Goal: Transaction & Acquisition: Purchase product/service

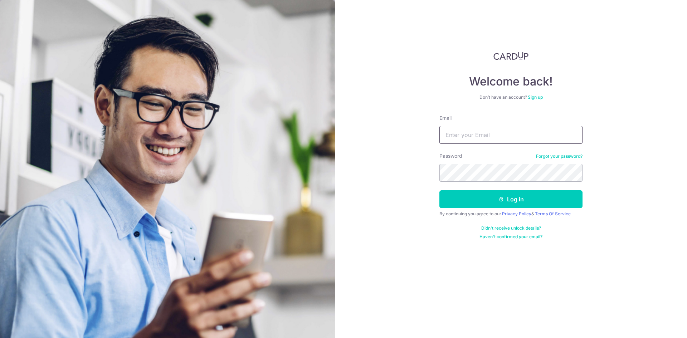
click at [508, 138] on input "Email" at bounding box center [510, 135] width 143 height 18
type input "weichongyap@ymail.com"
click at [504, 182] on form "Email weichongyap@ymail.com Password Forgot your password? Log in By continuing…" at bounding box center [510, 176] width 143 height 125
click at [439, 190] on button "Log in" at bounding box center [510, 199] width 143 height 18
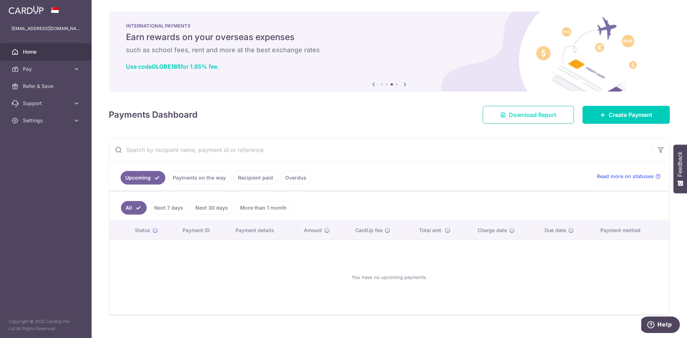
click at [523, 114] on span "Download Report" at bounding box center [532, 114] width 48 height 9
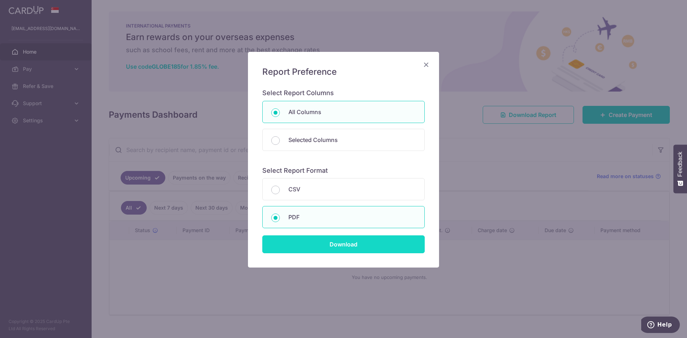
click at [350, 242] on input "Download" at bounding box center [343, 244] width 162 height 18
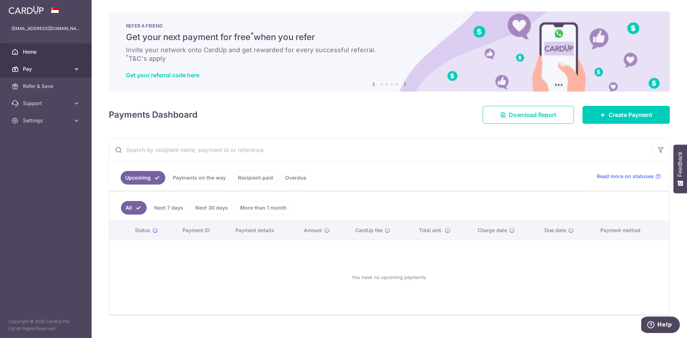
click at [75, 65] on icon at bounding box center [76, 68] width 7 height 7
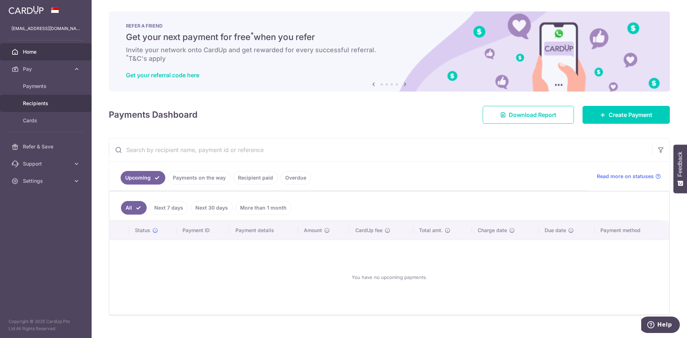
click at [42, 107] on link "Recipients" at bounding box center [46, 103] width 92 height 17
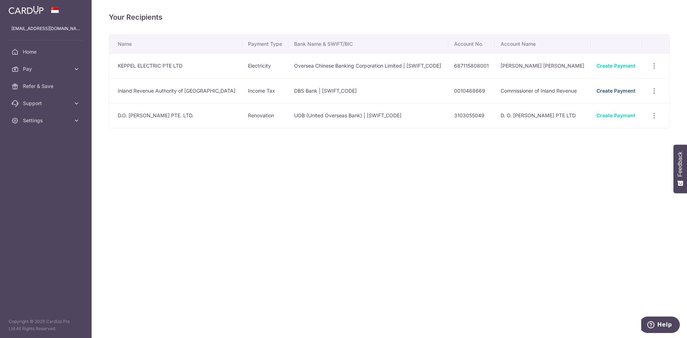
click at [617, 91] on link "Create Payment" at bounding box center [615, 91] width 39 height 6
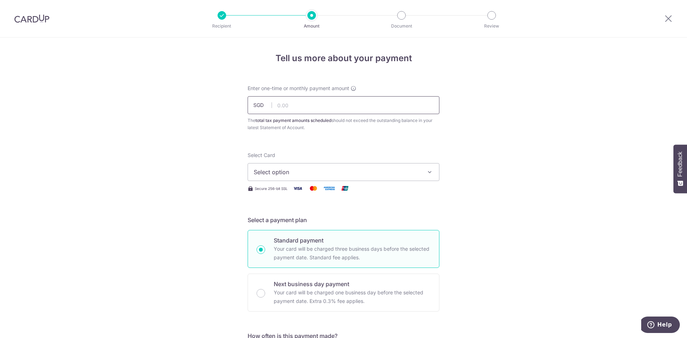
click at [341, 103] on input "text" at bounding box center [343, 105] width 192 height 18
type input "2,171.25"
click at [321, 175] on span "Select option" at bounding box center [337, 172] width 167 height 9
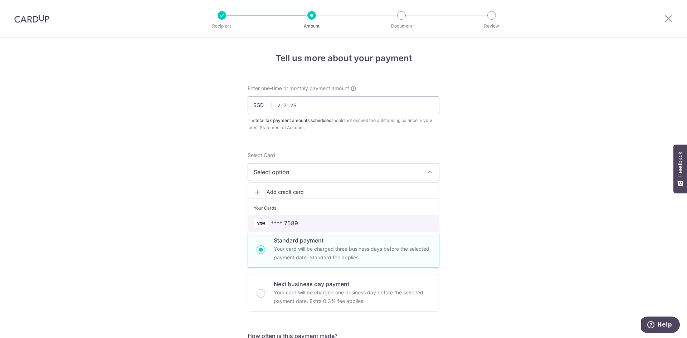
click at [305, 223] on span "**** 7589" at bounding box center [344, 223] width 180 height 9
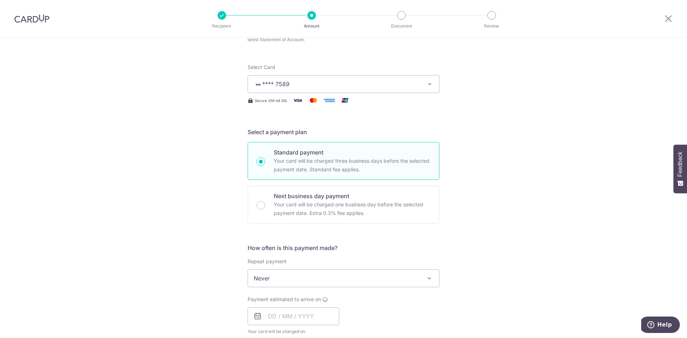
scroll to position [107, 0]
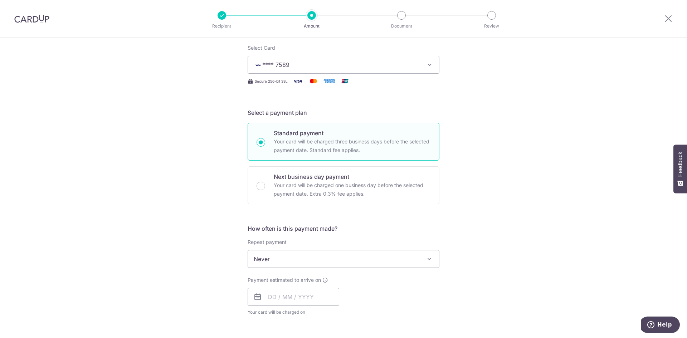
click at [356, 268] on div "How often is this payment made? Repeat payment Never Every month Never To set u…" at bounding box center [343, 272] width 192 height 97
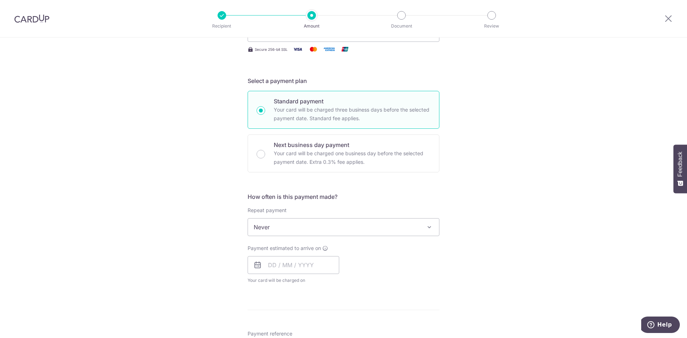
scroll to position [143, 0]
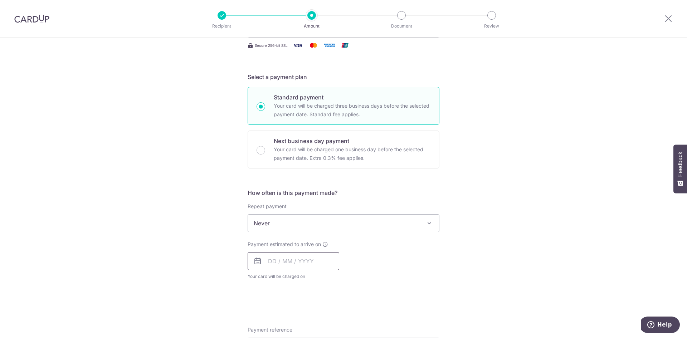
click at [299, 259] on input "text" at bounding box center [293, 261] width 92 height 18
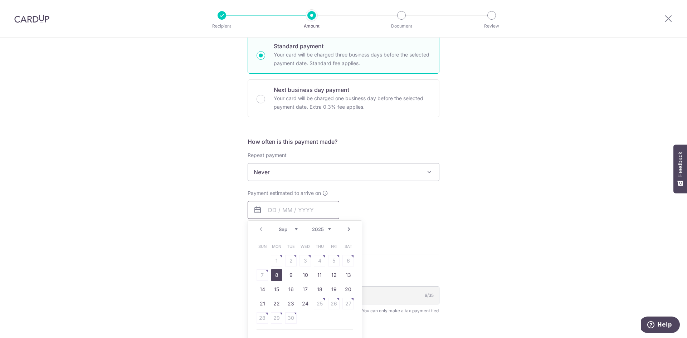
scroll to position [215, 0]
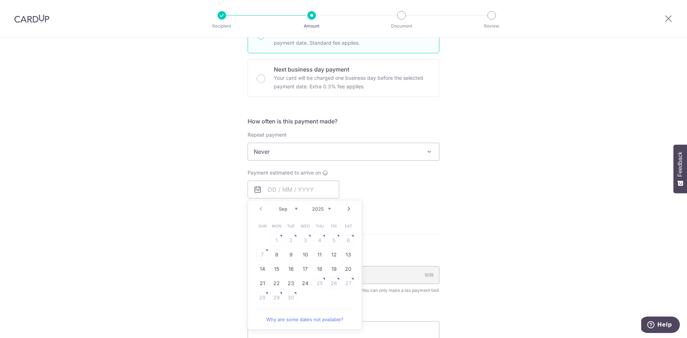
click at [313, 320] on link "Why are some dates not available?" at bounding box center [304, 319] width 97 height 14
click at [276, 252] on link "8" at bounding box center [276, 254] width 11 height 11
type input "[DATE]"
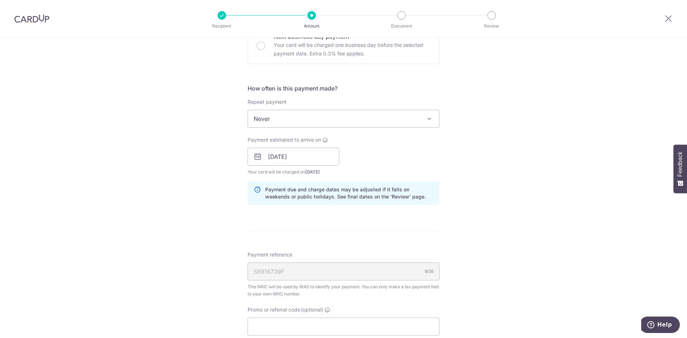
scroll to position [250, 0]
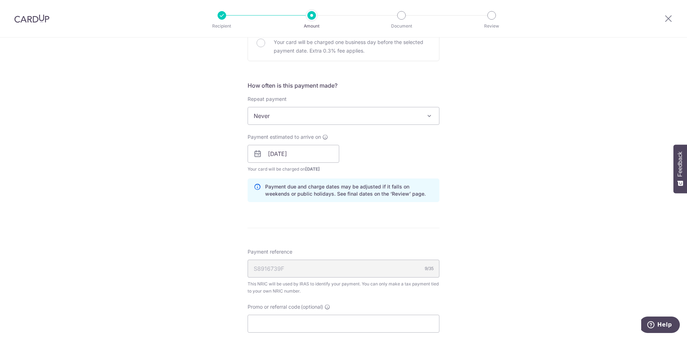
click at [409, 118] on span "Never" at bounding box center [343, 115] width 191 height 17
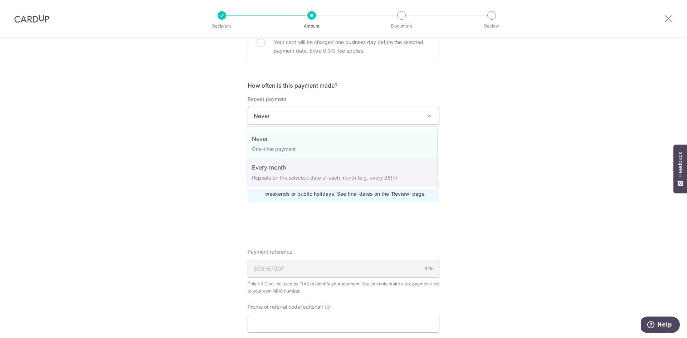
select select "3"
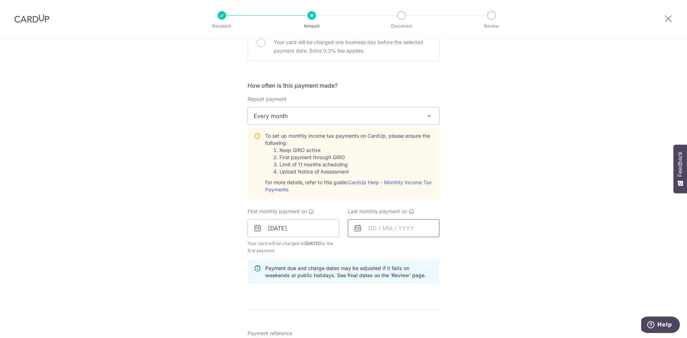
click at [396, 228] on input "text" at bounding box center [394, 228] width 92 height 18
click at [395, 249] on select "Sep Oct Nov Dec" at bounding box center [388, 248] width 19 height 6
click at [324, 231] on input "08/09/2025" at bounding box center [293, 228] width 92 height 18
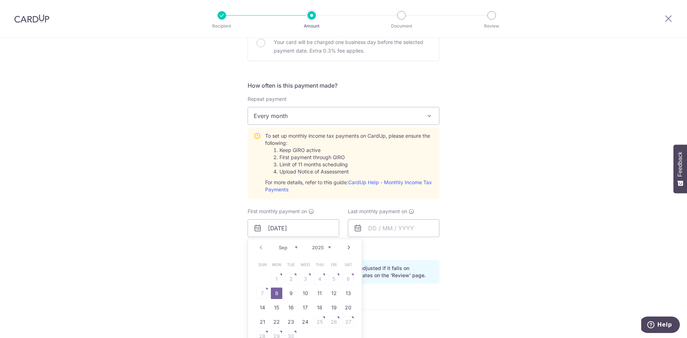
click at [271, 290] on link "8" at bounding box center [276, 292] width 11 height 11
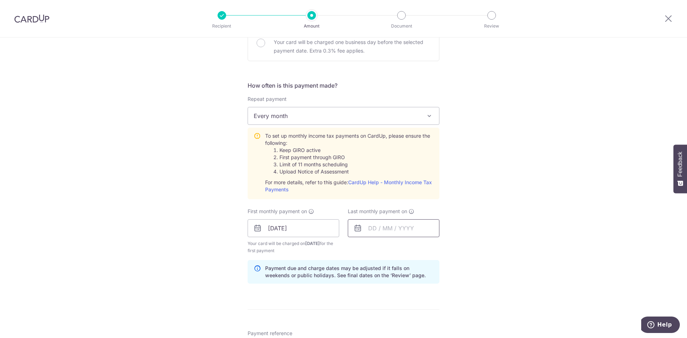
click at [383, 232] on input "text" at bounding box center [394, 228] width 92 height 18
click at [379, 291] on link "8" at bounding box center [376, 292] width 11 height 11
type input "08/09/2025"
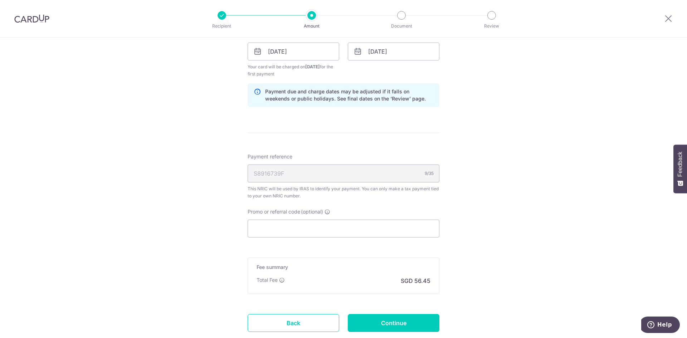
scroll to position [429, 0]
click at [383, 232] on input "Promo or referral code (optional)" at bounding box center [343, 226] width 192 height 18
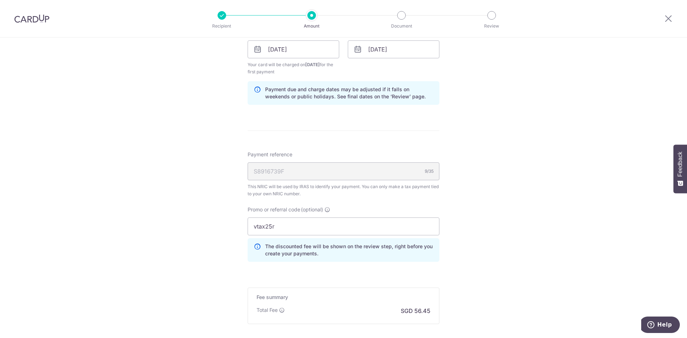
click at [511, 278] on div "Tell us more about your payment Enter one-time or monthly payment amount SGD 2,…" at bounding box center [343, 11] width 687 height 807
drag, startPoint x: 305, startPoint y: 228, endPoint x: 218, endPoint y: 228, distance: 86.5
click at [218, 228] on div "Tell us more about your payment Enter one-time or monthly payment amount SGD 2,…" at bounding box center [343, 11] width 687 height 807
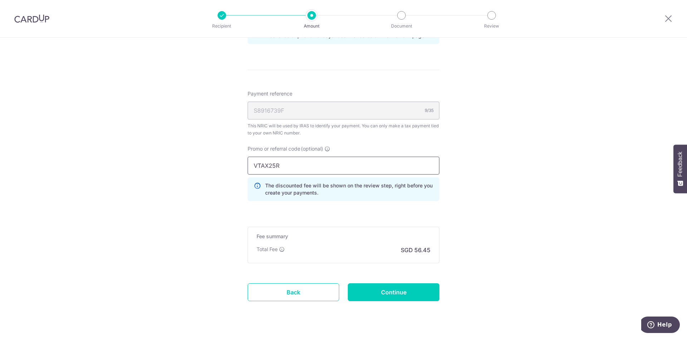
scroll to position [501, 0]
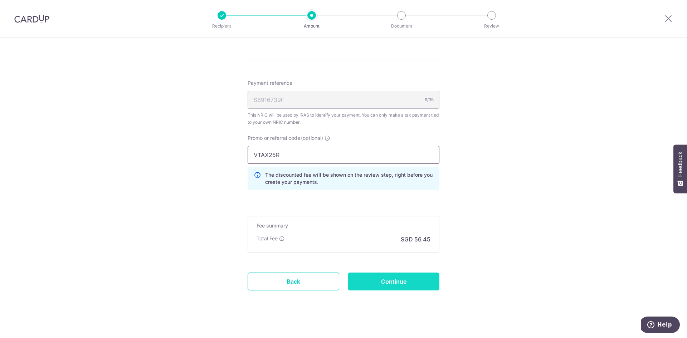
type input "VTAX25R"
click at [397, 283] on input "Continue" at bounding box center [394, 281] width 92 height 18
type input "Create Schedule"
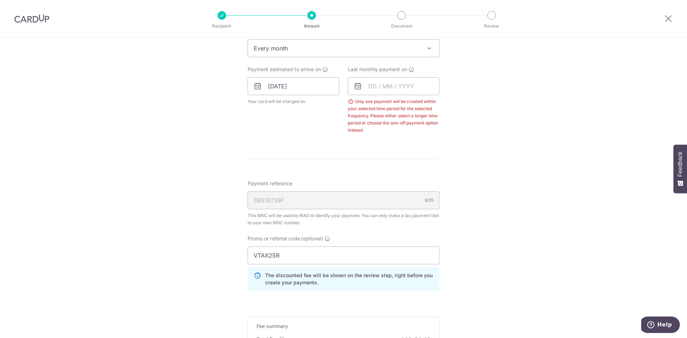
scroll to position [307, 0]
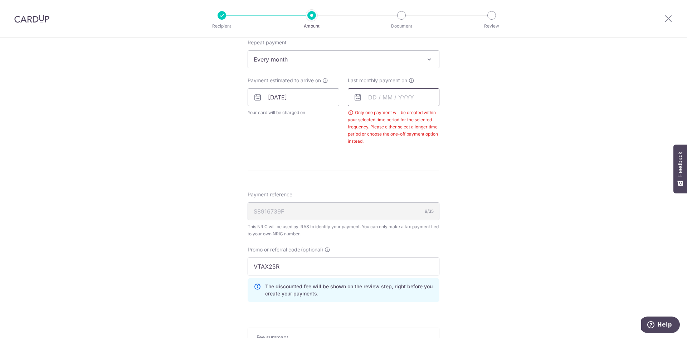
click at [397, 99] on input "text" at bounding box center [394, 97] width 92 height 18
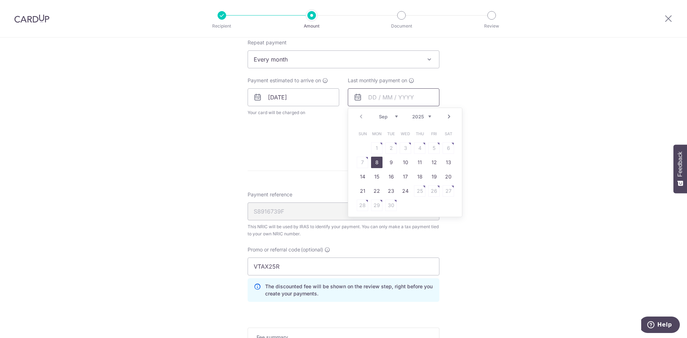
click at [397, 99] on input "text" at bounding box center [394, 97] width 92 height 18
click at [394, 116] on select "Sep Oct Nov Dec" at bounding box center [388, 117] width 19 height 6
click at [387, 162] on link "9" at bounding box center [390, 162] width 11 height 11
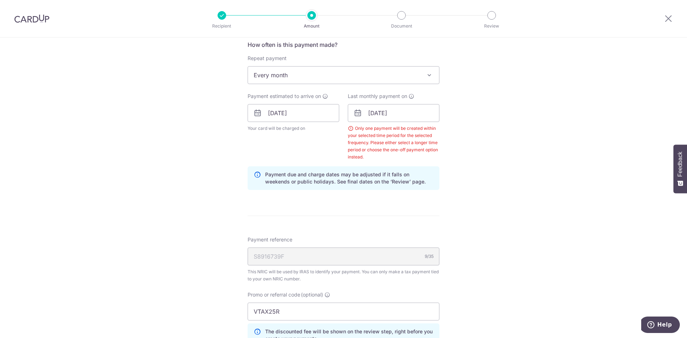
scroll to position [235, 0]
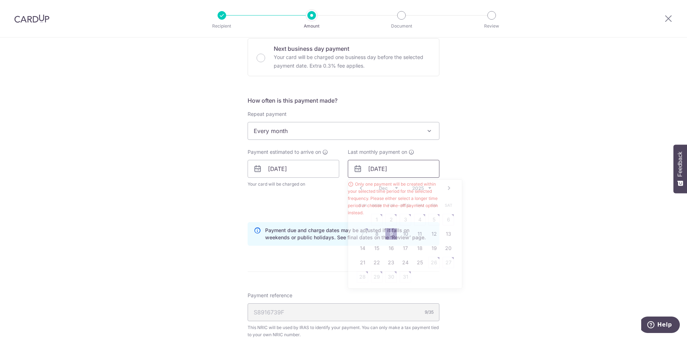
click at [416, 166] on input "09/12/2025" at bounding box center [394, 169] width 92 height 18
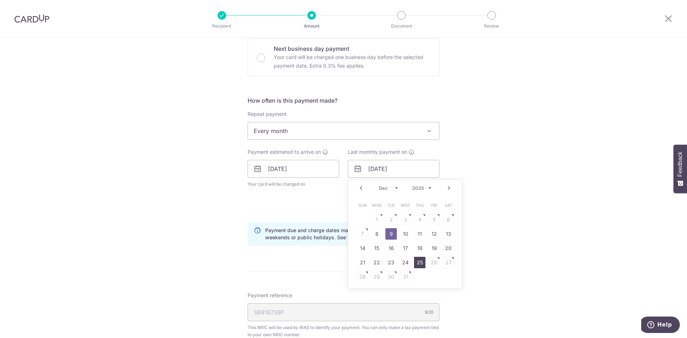
click at [414, 261] on link "25" at bounding box center [419, 262] width 11 height 11
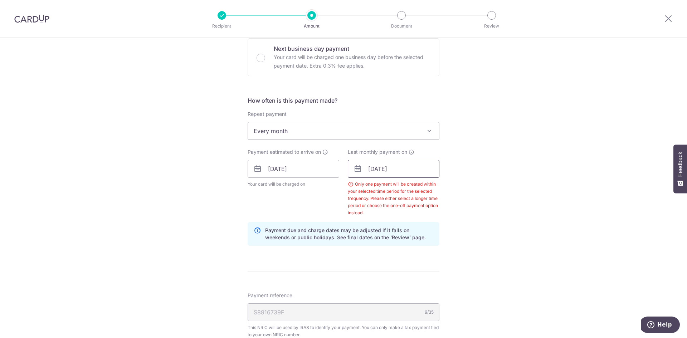
drag, startPoint x: 385, startPoint y: 161, endPoint x: 387, endPoint y: 165, distance: 4.5
click at [385, 161] on input "25/12/2025" at bounding box center [394, 169] width 92 height 18
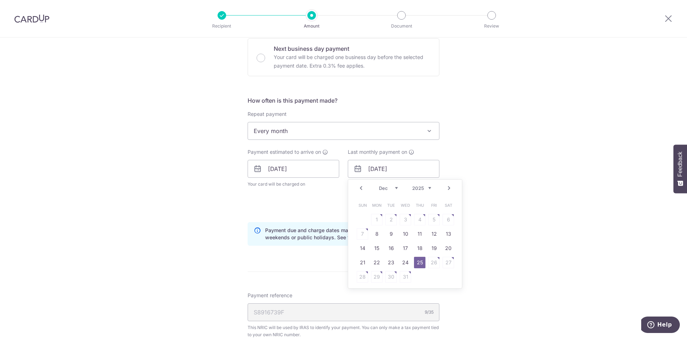
click at [395, 187] on select "Sep Oct Nov Dec" at bounding box center [388, 188] width 19 height 6
click at [436, 234] on link "7" at bounding box center [433, 233] width 11 height 11
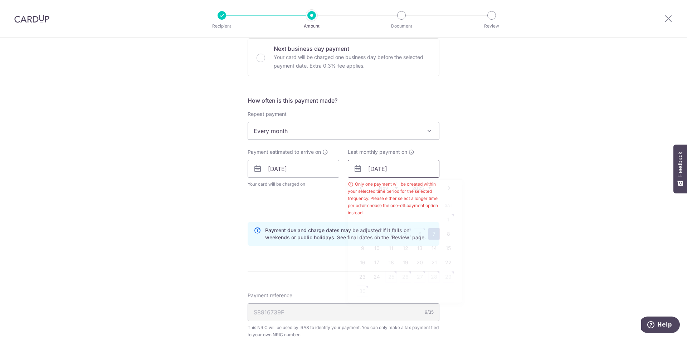
click at [394, 168] on input "07/11/2025" at bounding box center [394, 169] width 92 height 18
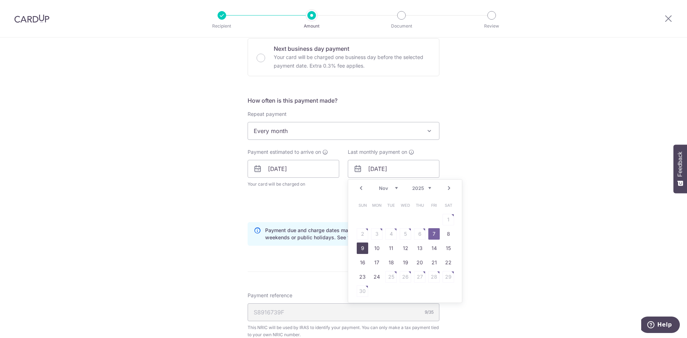
click at [364, 246] on link "9" at bounding box center [362, 247] width 11 height 11
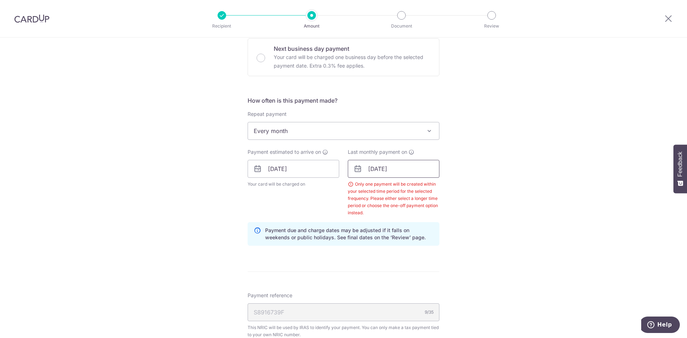
click at [405, 165] on input "09/11/2025" at bounding box center [394, 169] width 92 height 18
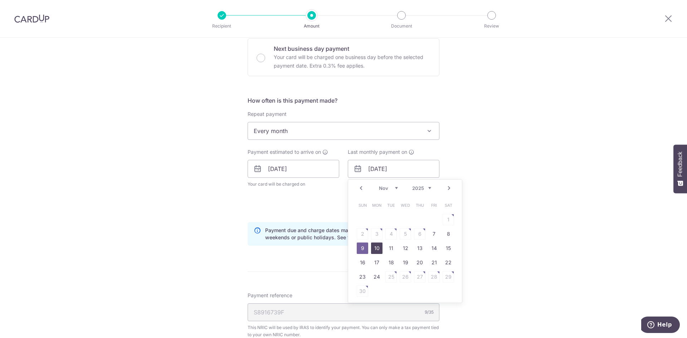
click at [375, 248] on link "10" at bounding box center [376, 247] width 11 height 11
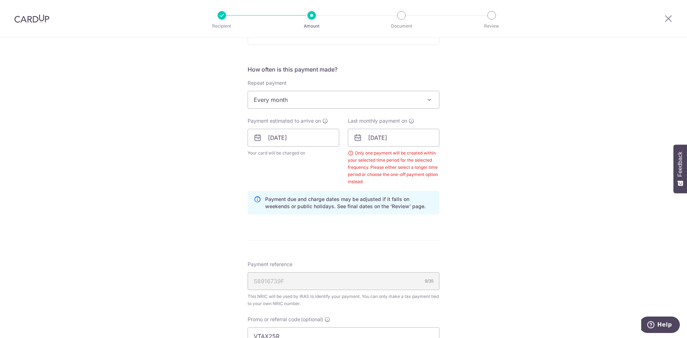
scroll to position [271, 0]
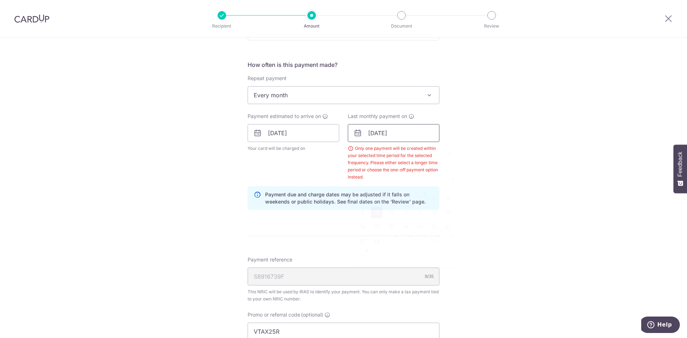
click at [403, 135] on input "10/11/2025" at bounding box center [394, 133] width 92 height 18
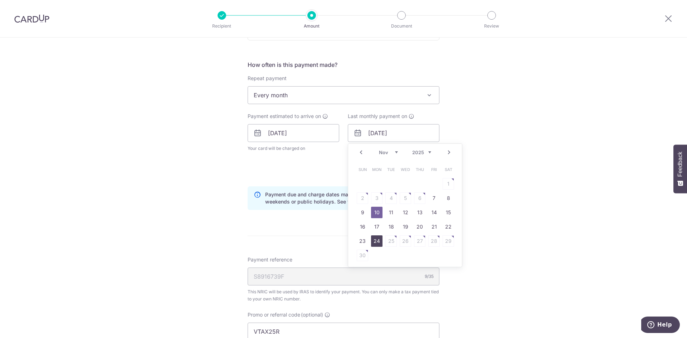
click at [373, 239] on link "24" at bounding box center [376, 240] width 11 height 11
type input "24/11/2025"
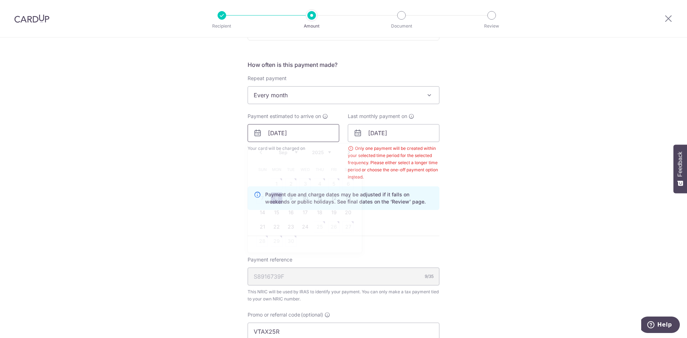
click at [300, 133] on input "08/09/2025" at bounding box center [293, 133] width 92 height 18
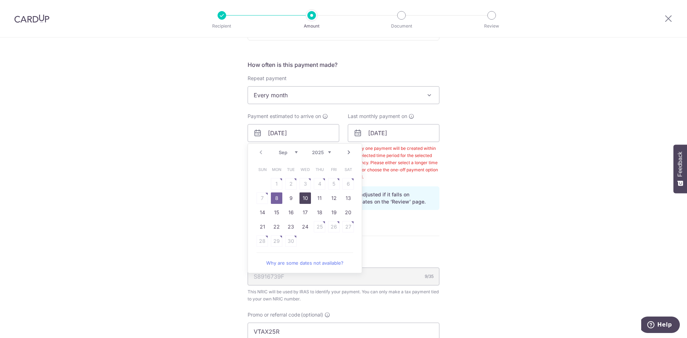
click at [306, 198] on link "10" at bounding box center [304, 197] width 11 height 11
type input "10/09/2025"
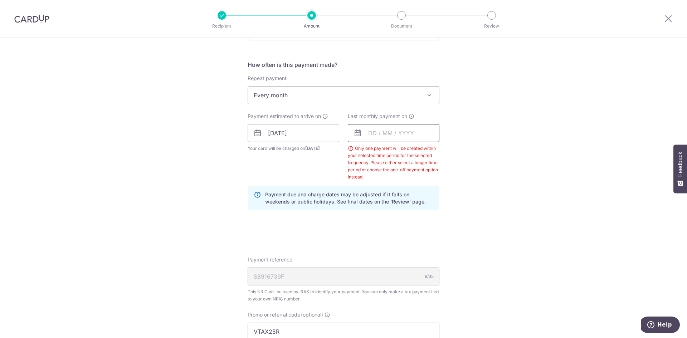
click at [403, 135] on input "text" at bounding box center [394, 133] width 92 height 18
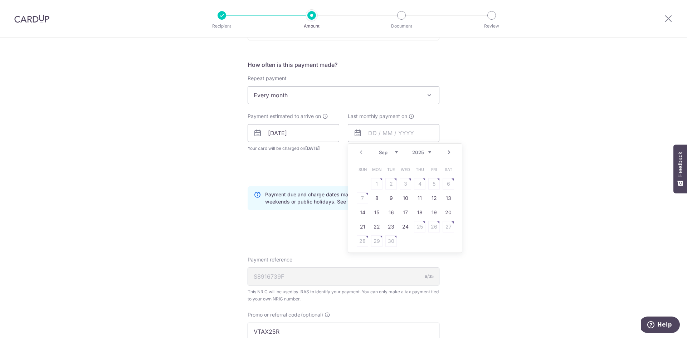
click at [394, 154] on select "Sep Oct Nov Dec" at bounding box center [388, 152] width 19 height 6
click at [407, 197] on link "10" at bounding box center [404, 197] width 11 height 11
type input "10/12/2025"
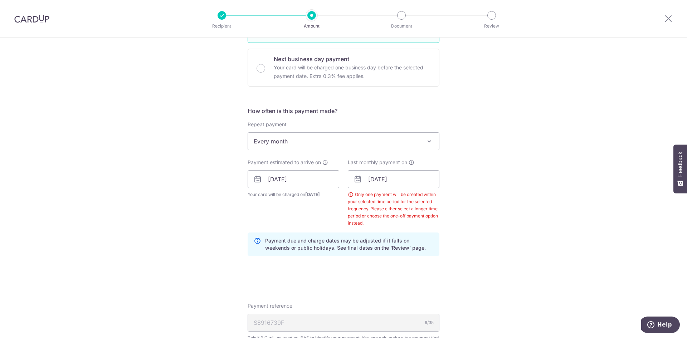
scroll to position [235, 0]
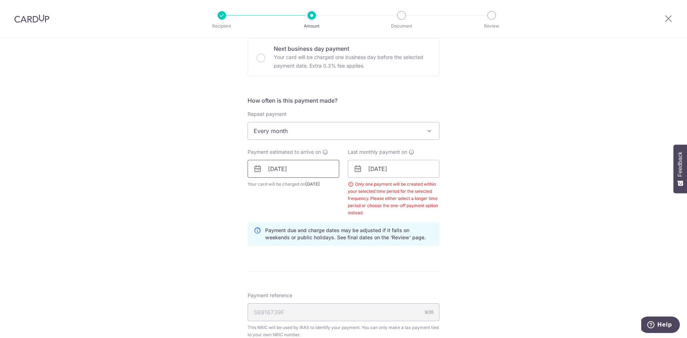
click at [304, 171] on input "10/09/2025" at bounding box center [293, 169] width 92 height 18
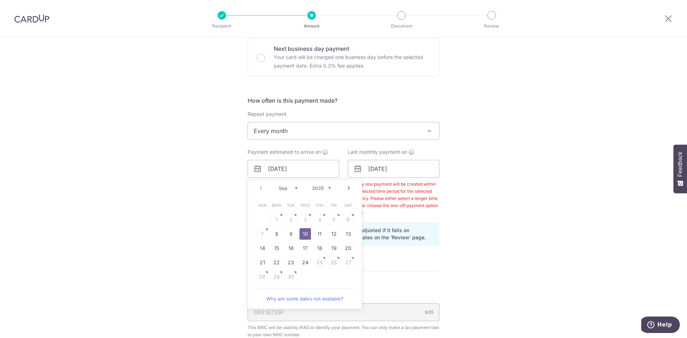
click at [327, 188] on select "2025 2026" at bounding box center [321, 188] width 19 height 6
click at [312, 185] on select "2025 2026" at bounding box center [321, 188] width 19 height 6
click at [294, 188] on select "Sep Oct Nov Dec" at bounding box center [288, 188] width 19 height 6
click at [272, 235] on table "Sun Mon Tue Wed Thu Fri Sat 1 2 3 4 5 6 7 8 9 10 11 12 13 14 15 16 17 18 19 20 …" at bounding box center [305, 241] width 100 height 86
click at [293, 234] on link "7" at bounding box center [290, 233] width 11 height 11
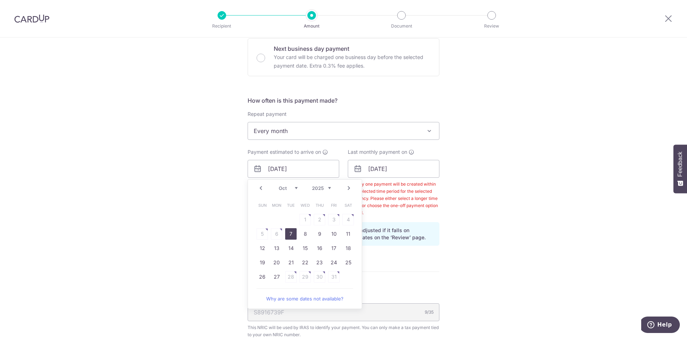
type input "07/10/2025"
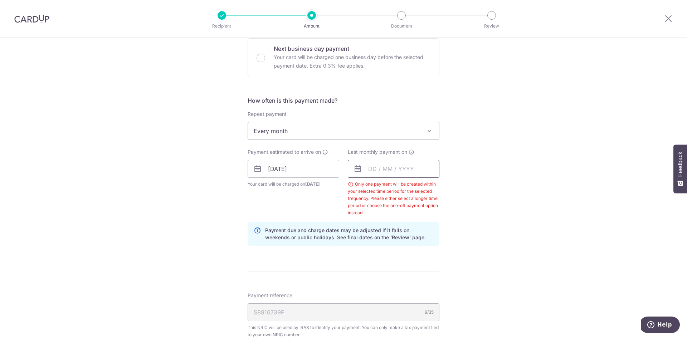
click at [382, 170] on input "text" at bounding box center [394, 169] width 92 height 18
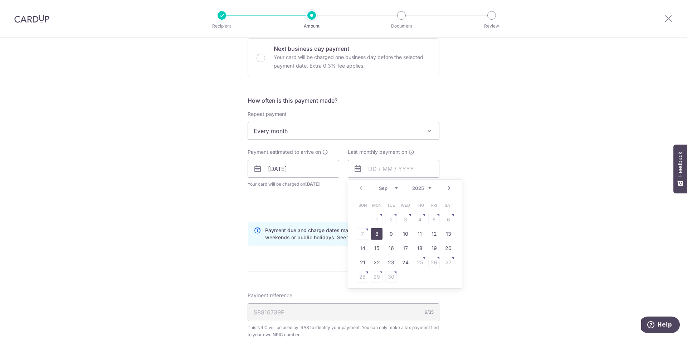
click at [394, 188] on select "Sep Oct Nov Dec" at bounding box center [388, 188] width 19 height 6
click at [374, 231] on link "8" at bounding box center [376, 233] width 11 height 11
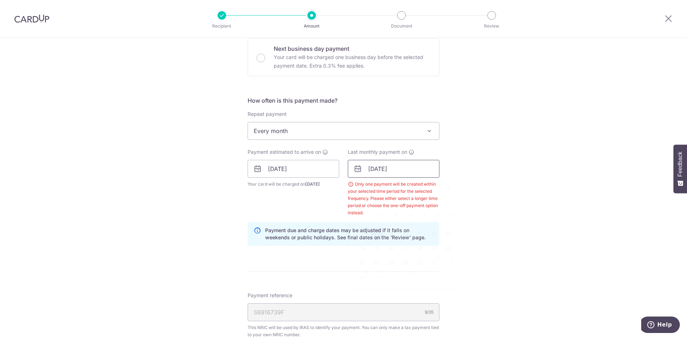
click at [389, 167] on input "[DATE]" at bounding box center [394, 169] width 92 height 18
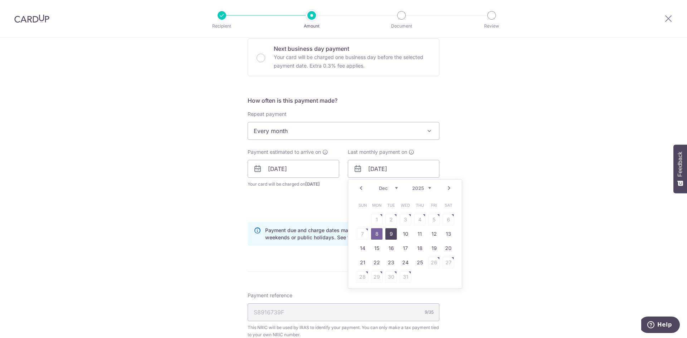
click at [392, 234] on link "9" at bounding box center [390, 233] width 11 height 11
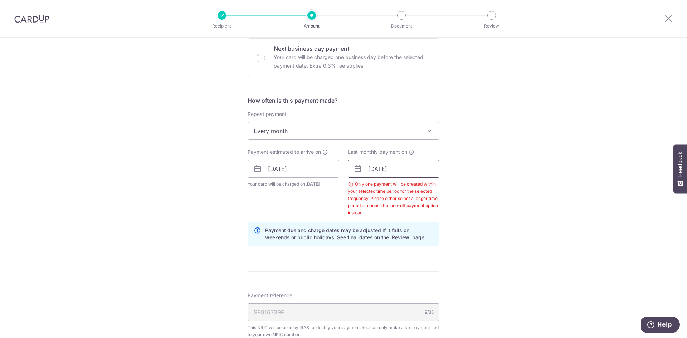
click at [397, 164] on input "09/12/2025" at bounding box center [394, 169] width 92 height 18
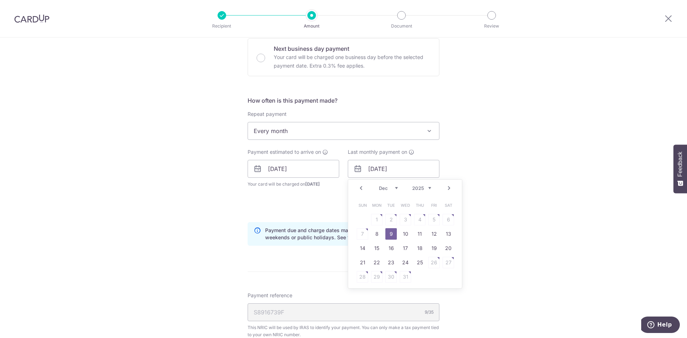
click at [363, 231] on table "Sun Mon Tue Wed Thu Fri Sat 1 2 3 4 5 6 7 8 9 10 11 12 13 14 15 16 17 18 19 20 …" at bounding box center [405, 241] width 100 height 86
click at [376, 233] on link "8" at bounding box center [376, 233] width 11 height 11
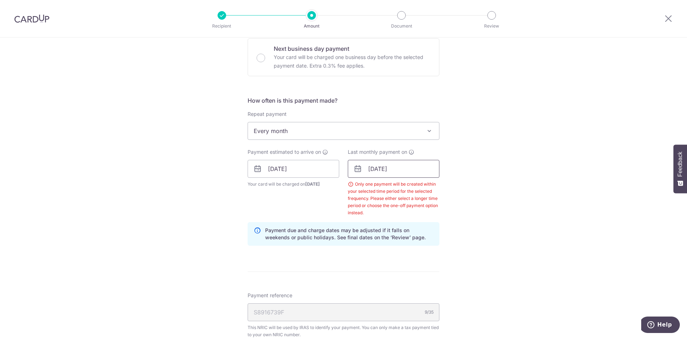
click at [397, 171] on input "[DATE]" at bounding box center [394, 169] width 92 height 18
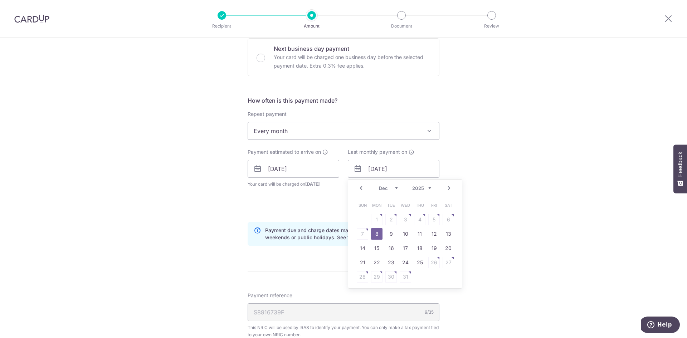
click at [429, 187] on div "Prev Next Sep Oct Nov Dec 2025 2026" at bounding box center [405, 188] width 114 height 17
click at [428, 187] on select "2025 2026" at bounding box center [421, 188] width 19 height 6
click at [393, 188] on select "Jan Feb Mar Apr May Jun Jul Aug Sep Oct" at bounding box center [388, 188] width 19 height 6
click at [372, 234] on link "9" at bounding box center [376, 233] width 11 height 11
type input "09/03/2026"
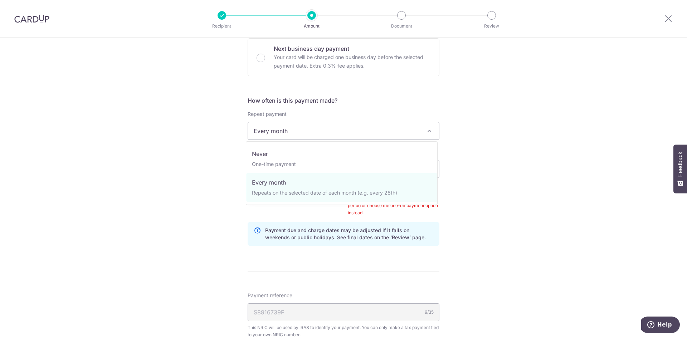
click at [433, 132] on span "Every month" at bounding box center [343, 130] width 191 height 17
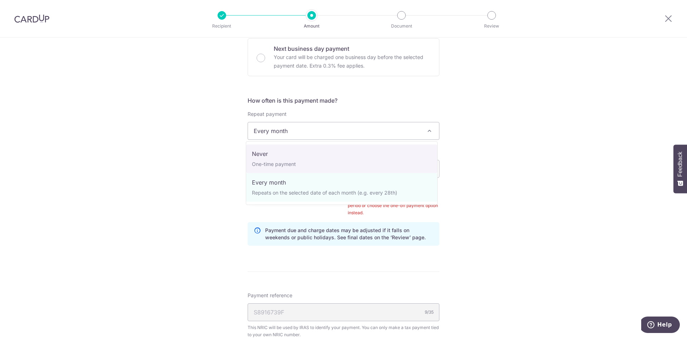
select select "1"
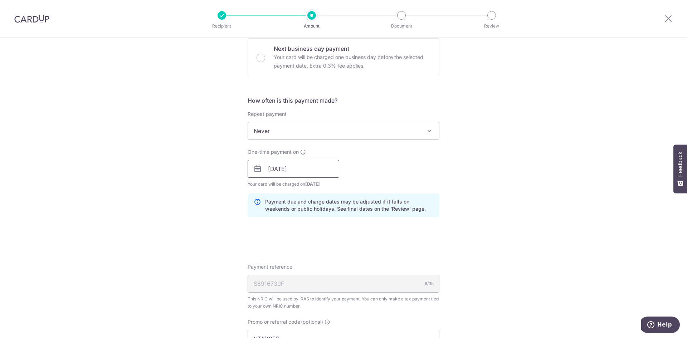
click at [321, 172] on input "07/10/2025" at bounding box center [293, 169] width 92 height 18
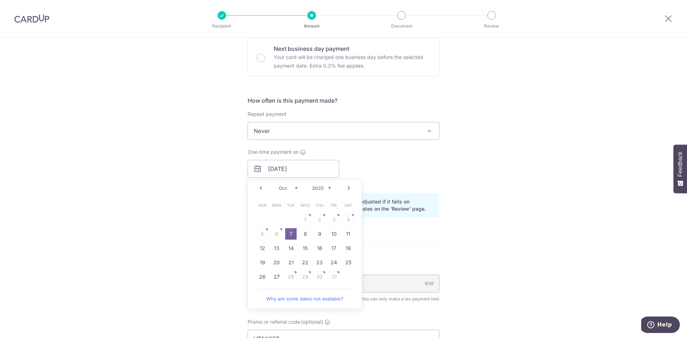
click at [296, 188] on div "Sep Oct Nov Dec 2025 2026" at bounding box center [305, 188] width 52 height 6
click at [292, 188] on select "Sep Oct Nov Dec" at bounding box center [288, 188] width 19 height 6
click at [271, 235] on link "8" at bounding box center [276, 233] width 11 height 11
type input "[DATE]"
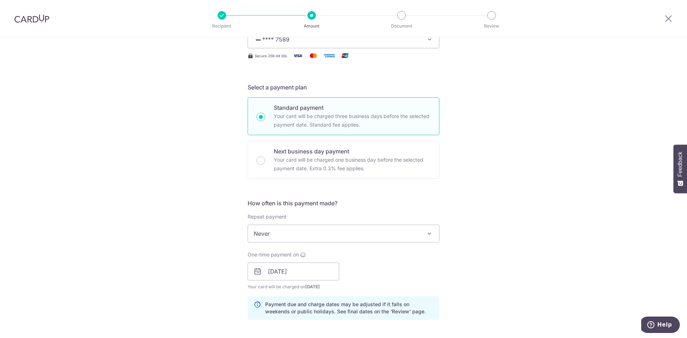
scroll to position [179, 0]
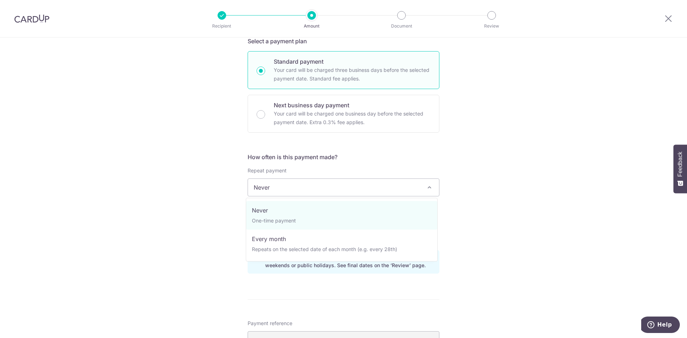
click at [333, 191] on span "Never" at bounding box center [343, 187] width 191 height 17
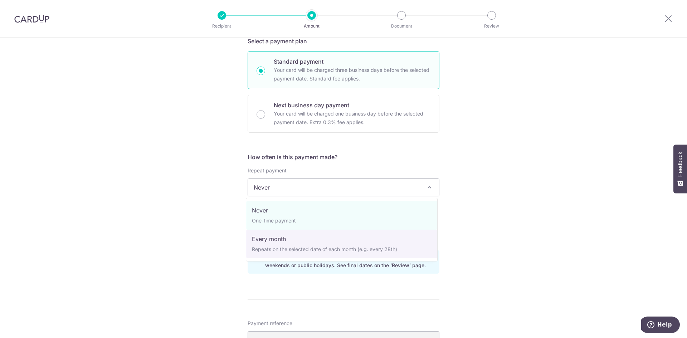
select select "3"
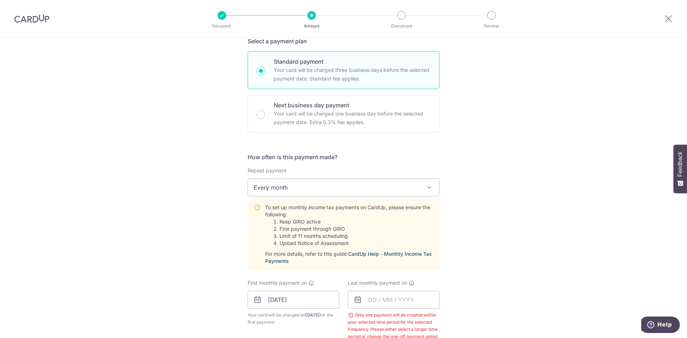
click at [408, 254] on link "CardUp Help - Monthly Income Tax Payments" at bounding box center [348, 257] width 167 height 13
click at [308, 300] on input "[DATE]" at bounding box center [293, 300] width 92 height 18
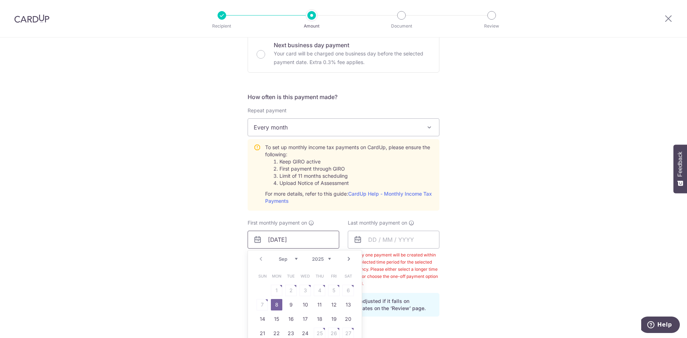
scroll to position [250, 0]
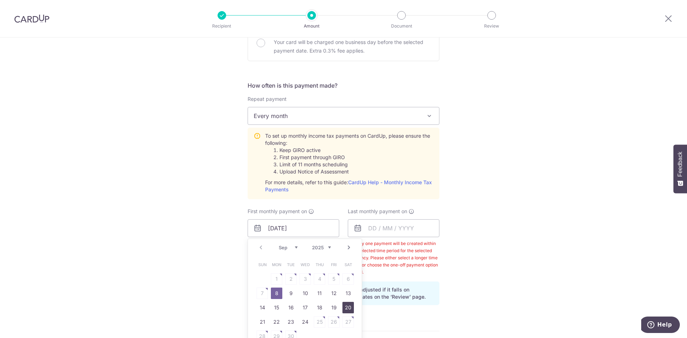
click at [349, 304] on link "20" at bounding box center [347, 307] width 11 height 11
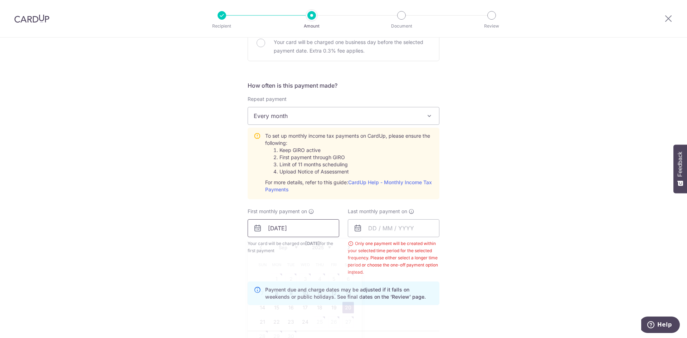
click at [316, 231] on input "20/09/2025" at bounding box center [293, 228] width 92 height 18
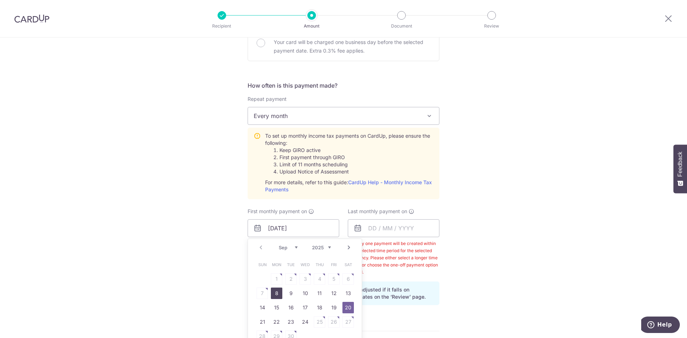
click at [276, 293] on link "8" at bounding box center [276, 292] width 11 height 11
type input "[DATE]"
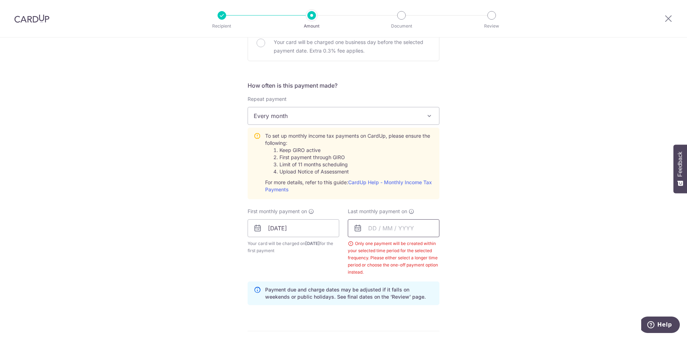
click at [382, 226] on input "text" at bounding box center [394, 228] width 92 height 18
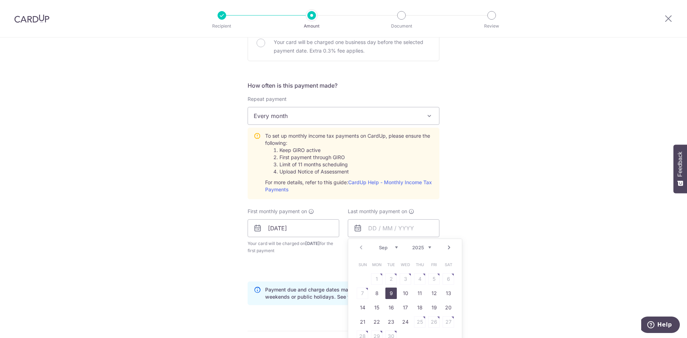
click at [390, 292] on link "9" at bounding box center [390, 292] width 11 height 11
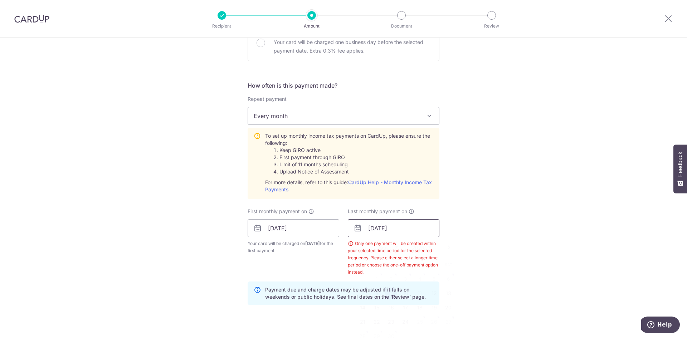
click at [386, 230] on input "09/09/2025" at bounding box center [394, 228] width 92 height 18
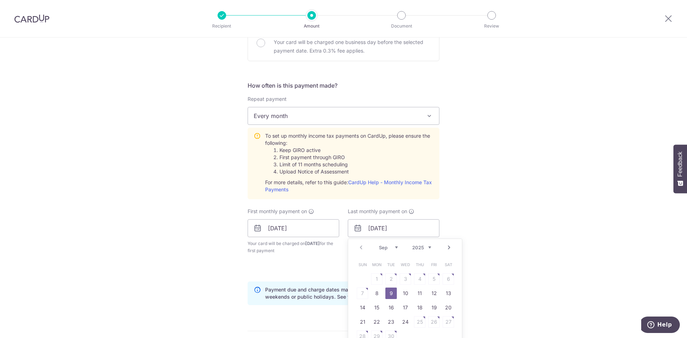
click at [398, 249] on div "Sep Oct Nov Dec 2025 2026" at bounding box center [405, 248] width 52 height 6
click at [397, 248] on div "Sep Oct Nov Dec 2025 2026" at bounding box center [405, 248] width 52 height 6
click at [395, 247] on select "Sep Oct Nov Dec" at bounding box center [388, 248] width 19 height 6
click at [421, 247] on select "2025 2026" at bounding box center [421, 248] width 19 height 6
click at [394, 246] on select "Jan Feb Mar Apr May Jun Jul Aug Sep Oct" at bounding box center [388, 248] width 19 height 6
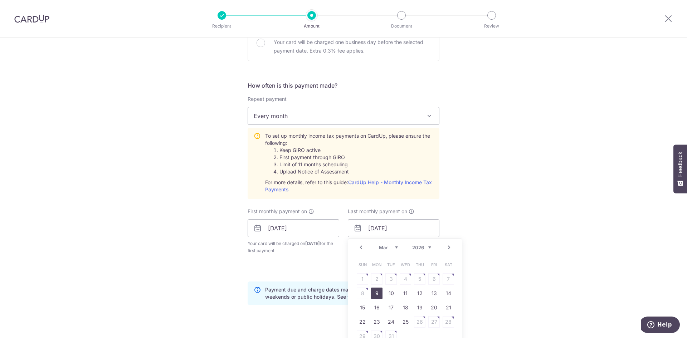
click at [376, 290] on link "9" at bounding box center [376, 292] width 11 height 11
type input "09/03/2026"
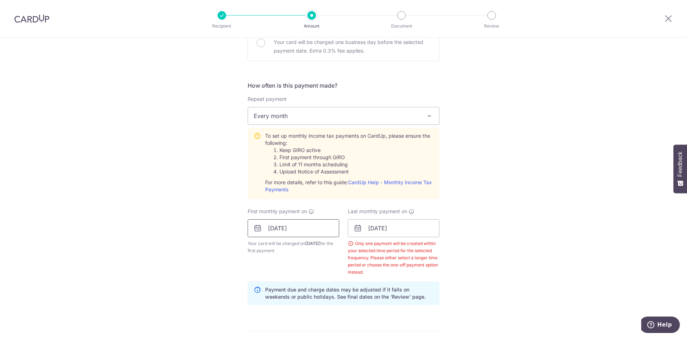
click at [282, 235] on input "[DATE]" at bounding box center [293, 228] width 92 height 18
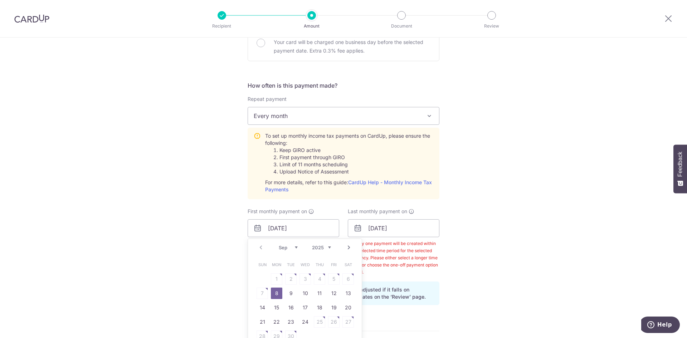
click at [293, 247] on select "Sep Oct Nov Dec" at bounding box center [288, 248] width 19 height 6
click at [286, 295] on link "7" at bounding box center [290, 292] width 11 height 11
type input "07/10/2025"
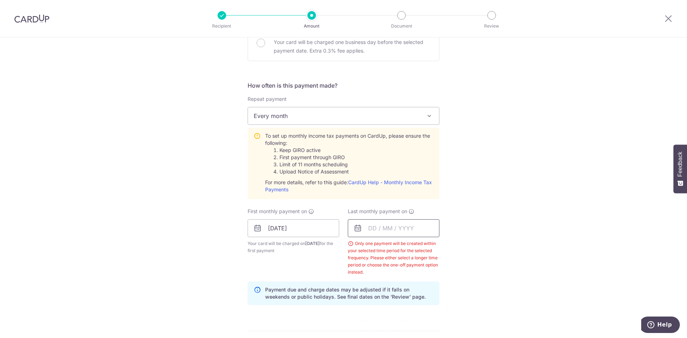
click at [403, 231] on input "text" at bounding box center [394, 228] width 92 height 18
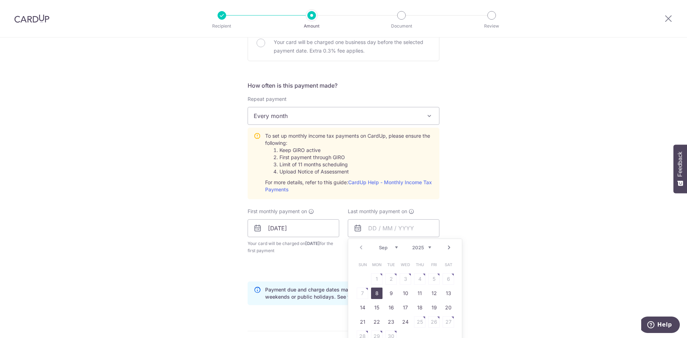
click at [395, 247] on select "Sep Oct Nov Dec" at bounding box center [388, 248] width 19 height 6
click at [428, 246] on select "2025 2026" at bounding box center [421, 248] width 19 height 6
click at [394, 247] on select "Jan Feb Mar Apr May Jun Jul Aug Sep Oct" at bounding box center [388, 248] width 19 height 6
click at [378, 294] on link "9" at bounding box center [376, 292] width 11 height 11
type input "09/03/2026"
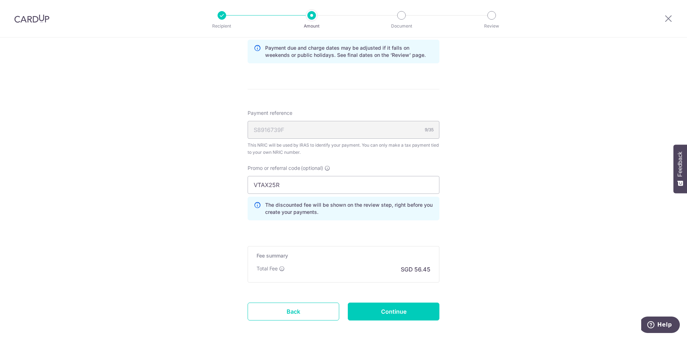
scroll to position [501, 0]
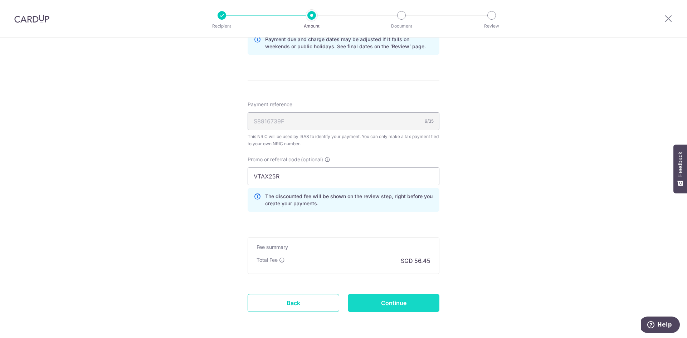
click at [387, 301] on input "Continue" at bounding box center [394, 303] width 92 height 18
type input "Create Schedule"
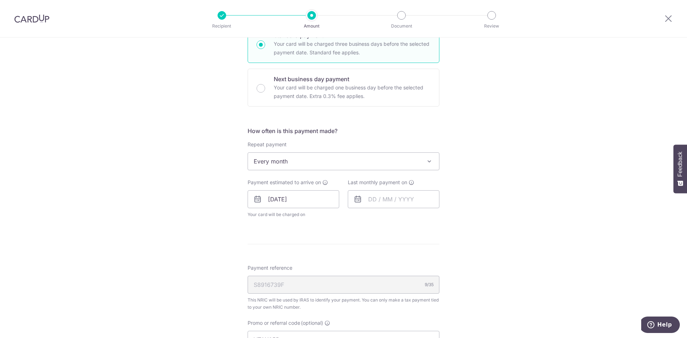
scroll to position [215, 0]
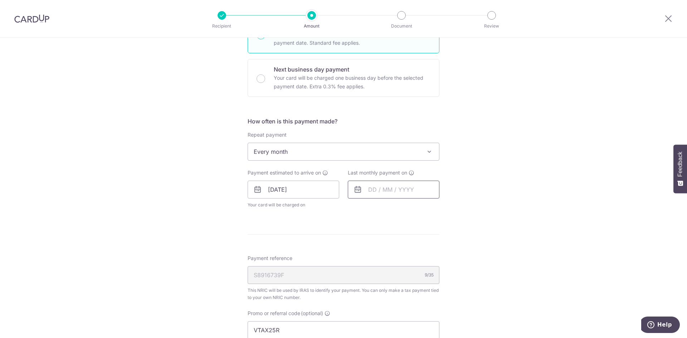
click at [392, 190] on input "text" at bounding box center [394, 190] width 92 height 18
click at [296, 191] on input "07/10/2025" at bounding box center [293, 190] width 92 height 18
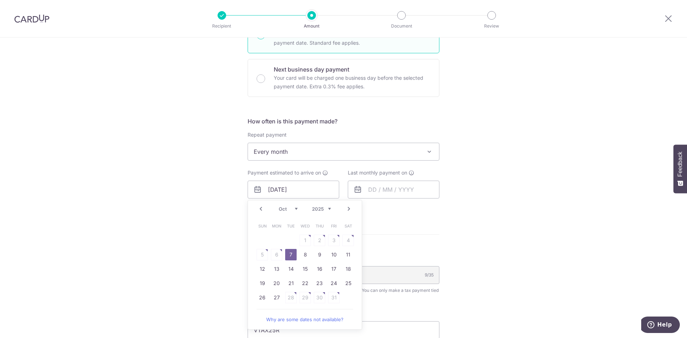
click at [295, 207] on select "Sep Oct Nov Dec" at bounding box center [288, 209] width 19 height 6
click at [271, 254] on link "8" at bounding box center [276, 254] width 11 height 11
type input "08/09/2025"
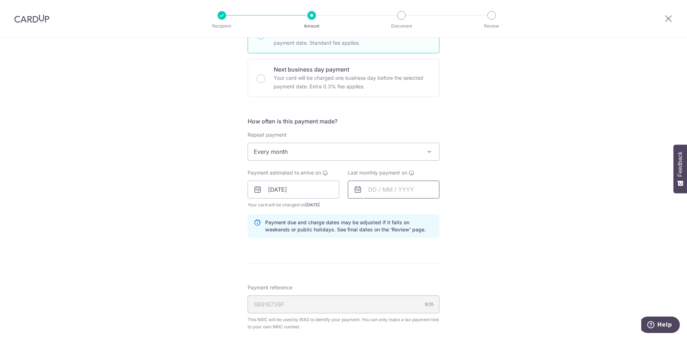
click at [393, 193] on input "text" at bounding box center [394, 190] width 92 height 18
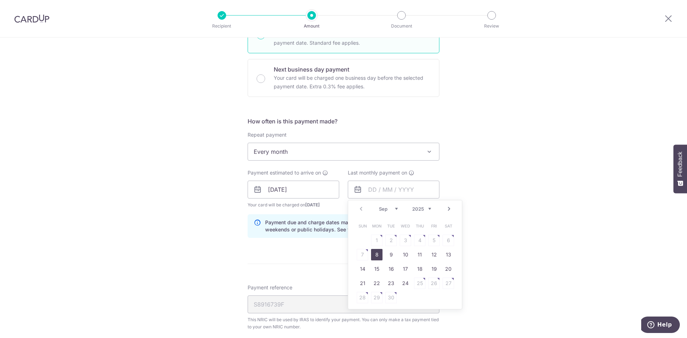
click at [395, 208] on select "Sep Oct Nov Dec" at bounding box center [388, 209] width 19 height 6
click at [426, 209] on select "2025 2026" at bounding box center [421, 209] width 19 height 6
click at [390, 208] on select "Jan Feb Mar Apr May Jun Jul Aug Sep Oct" at bounding box center [388, 209] width 19 height 6
click at [394, 208] on select "Jan Feb Mar Apr May Jun Jul Aug Sep Oct" at bounding box center [388, 209] width 19 height 6
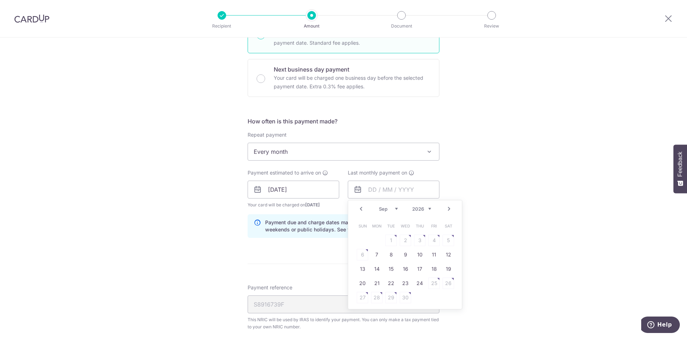
click at [394, 208] on select "Jan Feb Mar Apr May Jun Jul Aug Sep Oct" at bounding box center [388, 209] width 19 height 6
click at [418, 209] on select "2025 2026" at bounding box center [421, 209] width 19 height 6
click at [387, 207] on select "Sep Oct Nov Dec" at bounding box center [388, 209] width 19 height 6
click at [375, 255] on link "8" at bounding box center [376, 254] width 11 height 11
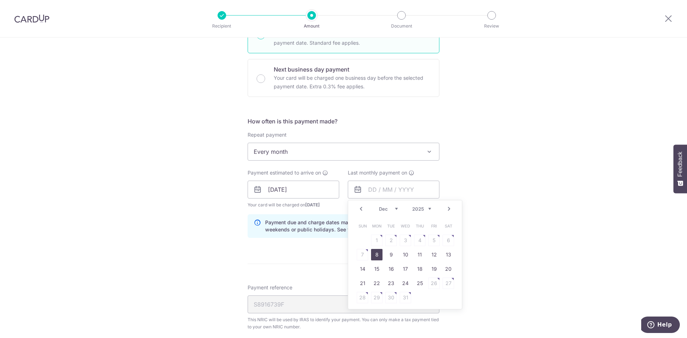
type input "[DATE]"
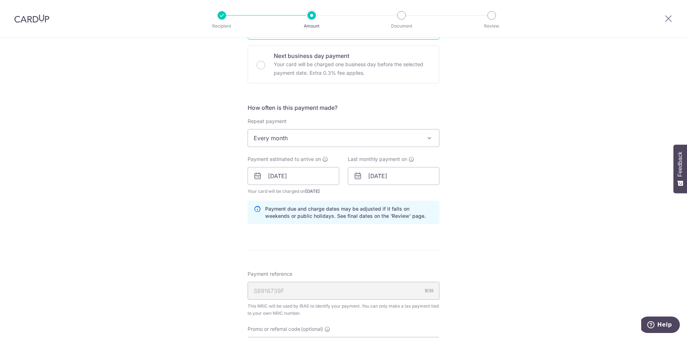
scroll to position [250, 0]
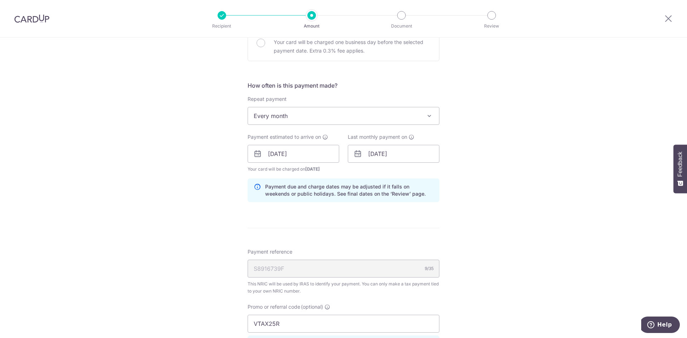
click at [350, 210] on form "Enter one-time or monthly payment amount SGD 2,171.25 2171.25 The total tax pay…" at bounding box center [343, 156] width 192 height 645
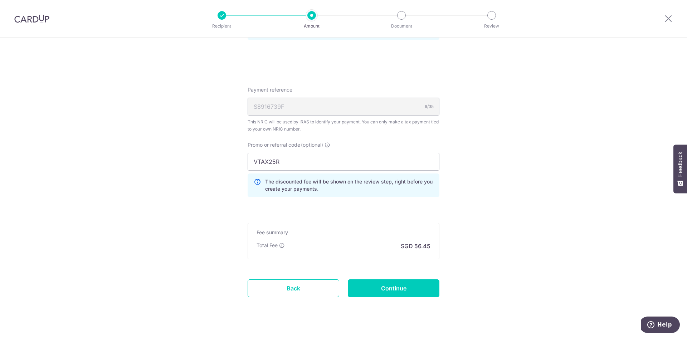
scroll to position [425, 0]
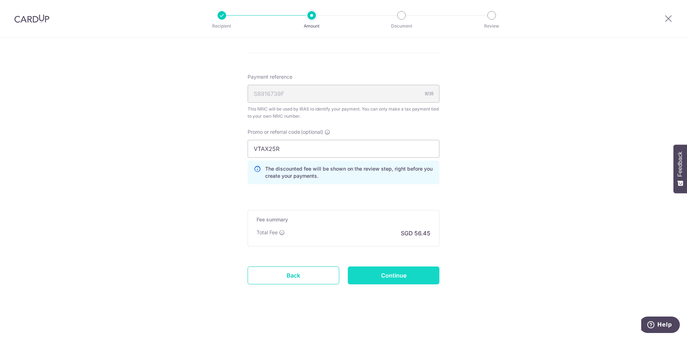
click at [399, 269] on input "Continue" at bounding box center [394, 275] width 92 height 18
type input "Update Schedule"
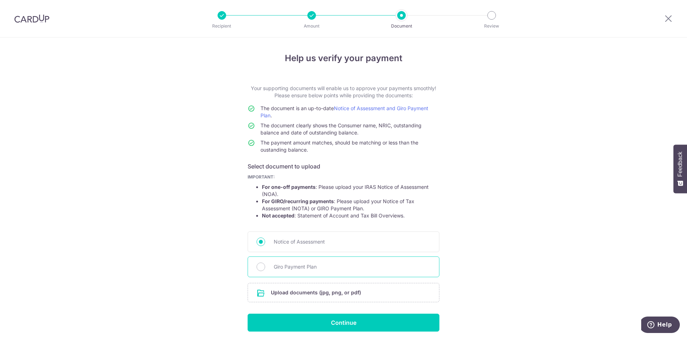
click at [300, 266] on span "Giro Payment Plan" at bounding box center [352, 266] width 157 height 9
click at [265, 266] on input "Giro Payment Plan" at bounding box center [260, 266] width 9 height 9
radio input "true"
click at [341, 235] on div "Notice of Assessment" at bounding box center [343, 241] width 192 height 21
click at [274, 244] on span "Notice of Assessment" at bounding box center [352, 241] width 157 height 9
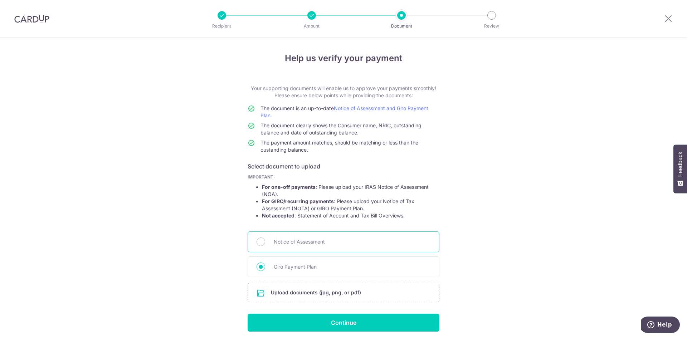
click at [265, 244] on input "Notice of Assessment" at bounding box center [260, 241] width 9 height 9
radio input "true"
click at [344, 293] on input "file" at bounding box center [343, 292] width 191 height 19
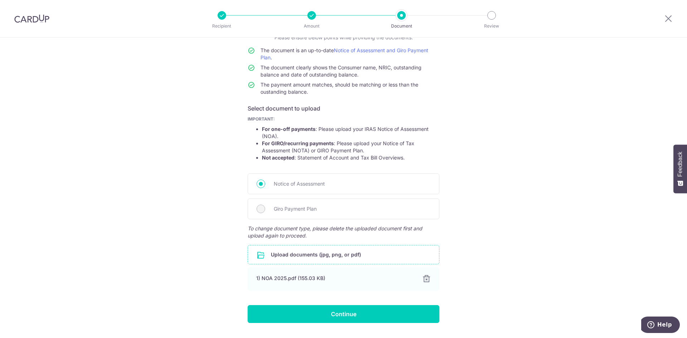
scroll to position [77, 0]
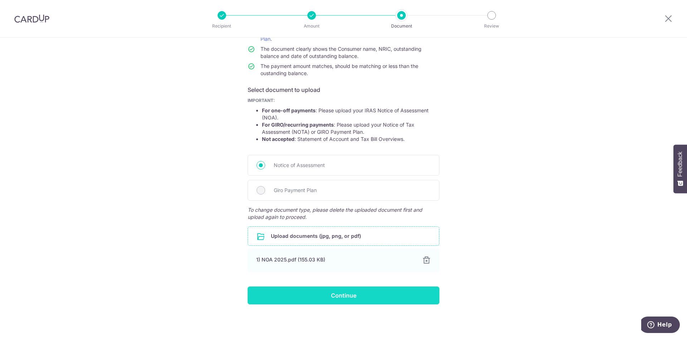
click at [371, 295] on input "Continue" at bounding box center [343, 295] width 192 height 18
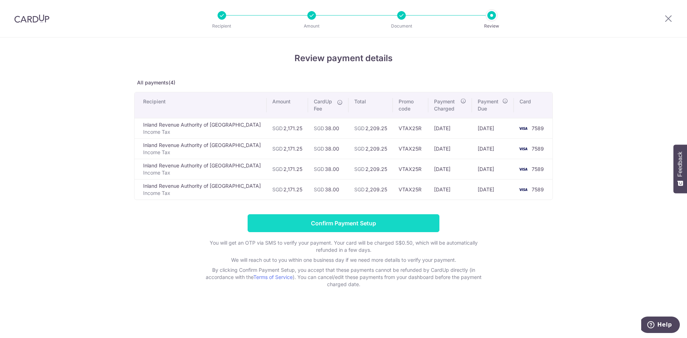
click at [369, 221] on input "Confirm Payment Setup" at bounding box center [343, 223] width 192 height 18
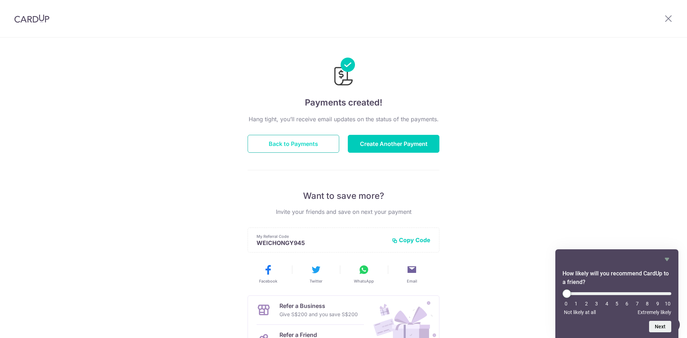
click at [264, 145] on button "Back to Payments" at bounding box center [293, 144] width 92 height 18
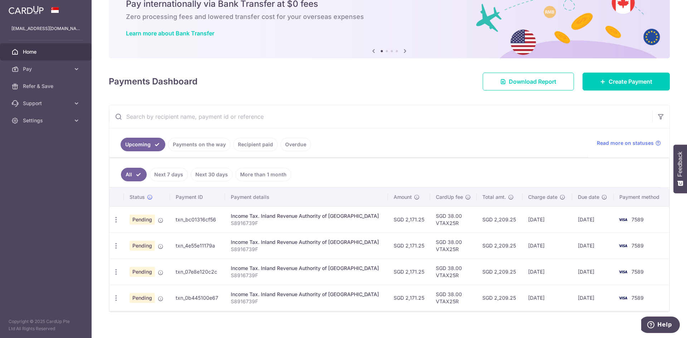
scroll to position [41, 0]
